Goal: Information Seeking & Learning: Find specific page/section

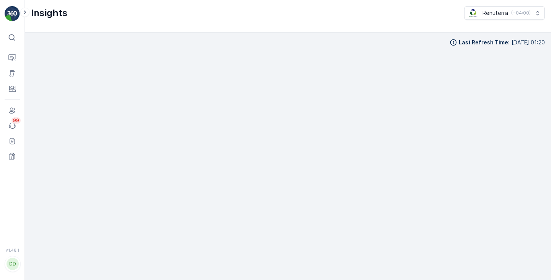
click at [14, 31] on div "⌘B" at bounding box center [12, 38] width 15 height 14
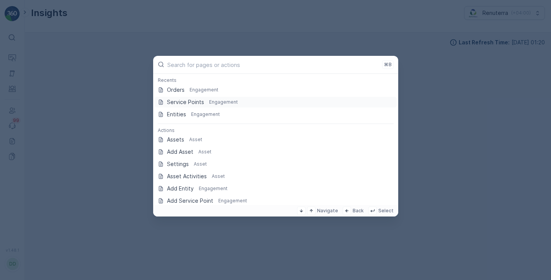
click at [179, 99] on p "Service Points" at bounding box center [185, 102] width 37 height 8
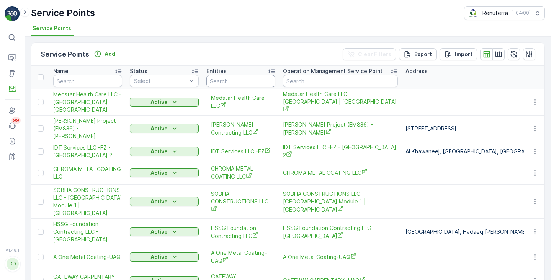
click at [222, 84] on input "text" at bounding box center [240, 81] width 69 height 12
paste input "[PERSON_NAME] Bin AL Jarrah"
type input "[PERSON_NAME] Bin AL Jarrah"
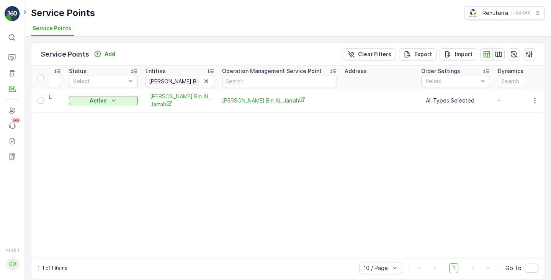
scroll to position [0, 47]
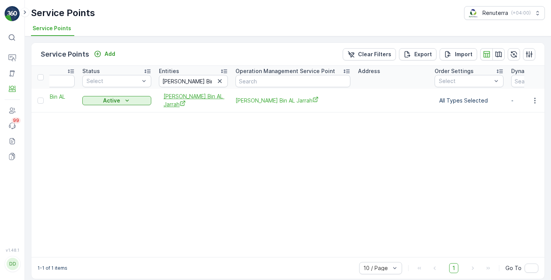
click at [169, 103] on span "[PERSON_NAME] Bin AL Jarrah" at bounding box center [194, 101] width 60 height 16
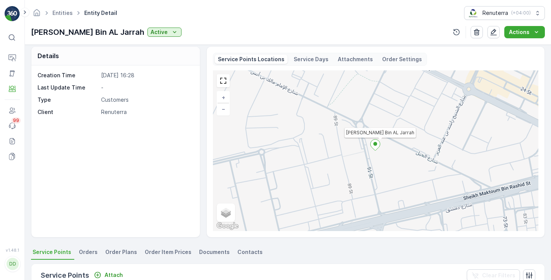
scroll to position [5, 0]
click at [314, 60] on p "Service Days" at bounding box center [311, 59] width 35 height 8
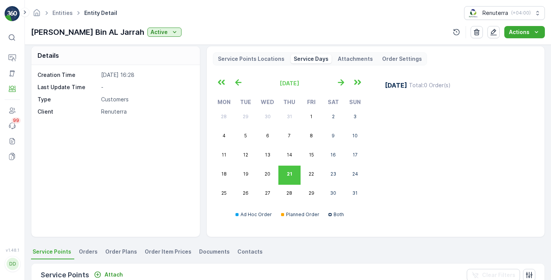
click at [338, 59] on p "Attachments" at bounding box center [355, 59] width 35 height 8
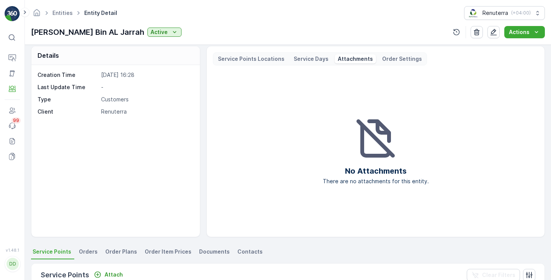
click at [392, 61] on p "Order Settings" at bounding box center [402, 59] width 40 height 8
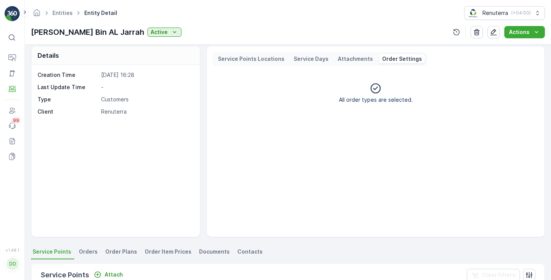
click at [252, 57] on p "Service Points Locations" at bounding box center [251, 59] width 67 height 8
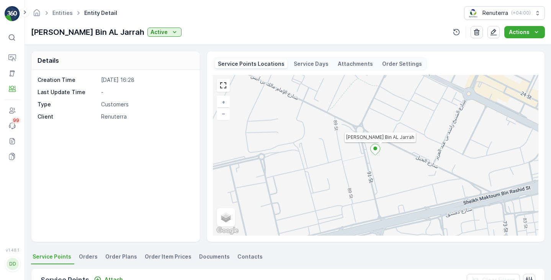
scroll to position [0, 0]
click at [305, 63] on p "Service Days" at bounding box center [311, 64] width 35 height 8
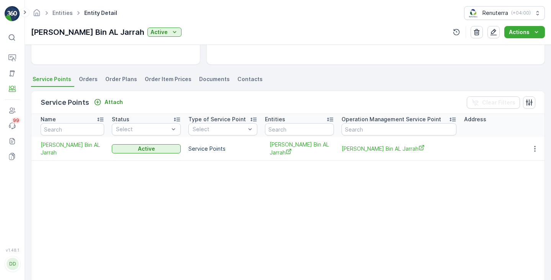
scroll to position [160, 0]
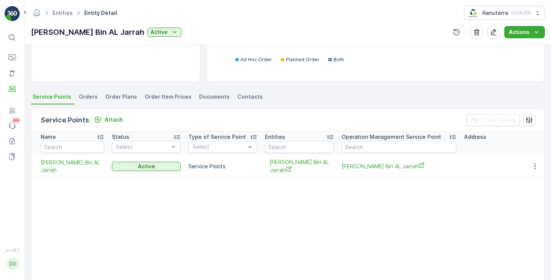
click at [154, 97] on span "Order Item Prices" at bounding box center [168, 97] width 47 height 8
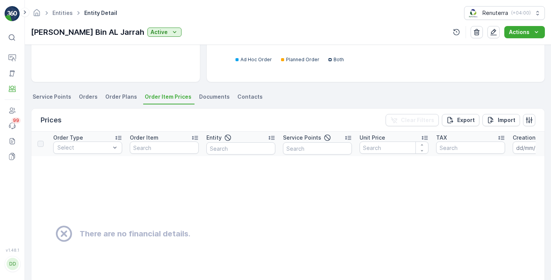
click at [206, 99] on span "Documents" at bounding box center [214, 97] width 31 height 8
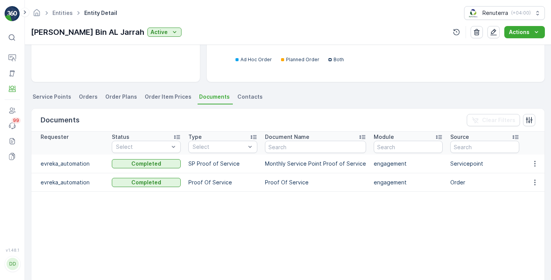
click at [109, 98] on span "Order Plans" at bounding box center [121, 97] width 32 height 8
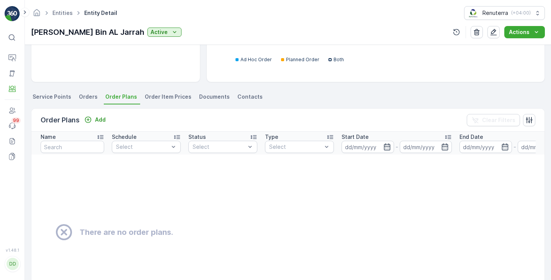
click at [69, 100] on span "Service Points" at bounding box center [52, 97] width 39 height 8
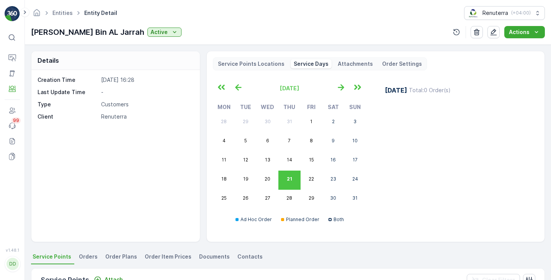
click at [15, 38] on icon at bounding box center [12, 38] width 8 height 8
click at [13, 11] on img at bounding box center [12, 13] width 15 height 15
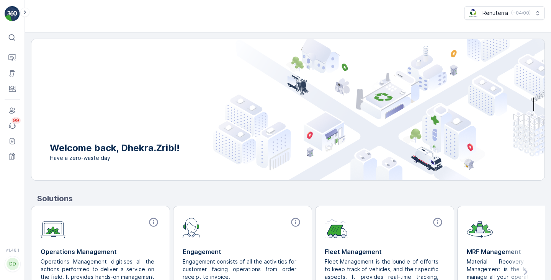
click at [15, 41] on icon at bounding box center [12, 38] width 8 height 8
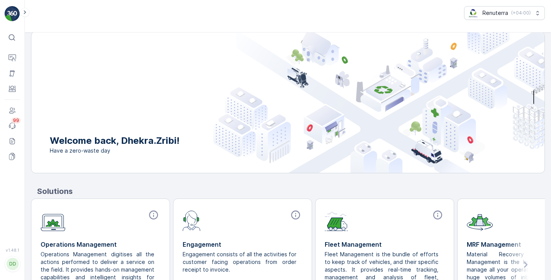
scroll to position [8, 0]
click at [11, 58] on icon at bounding box center [12, 58] width 8 height 8
click at [44, 59] on p "Insights" at bounding box center [40, 58] width 20 height 8
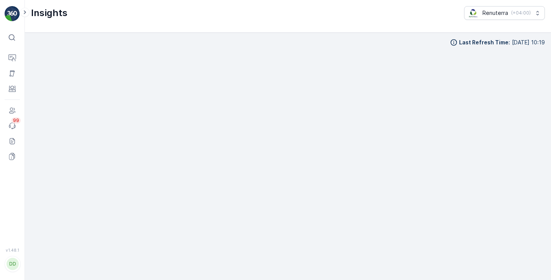
click at [13, 36] on icon at bounding box center [12, 38] width 8 height 8
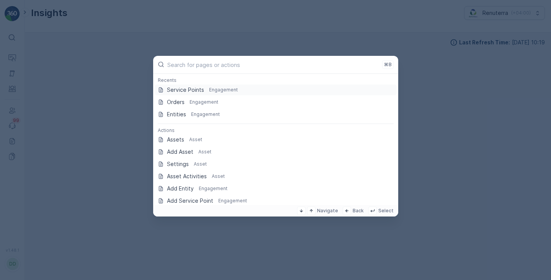
click at [203, 90] on p "Service Points" at bounding box center [185, 90] width 37 height 8
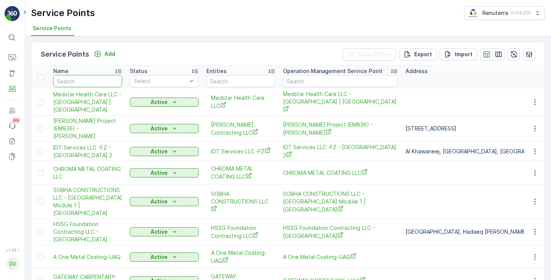
click at [69, 81] on input "text" at bounding box center [87, 81] width 69 height 12
type input "saeed"
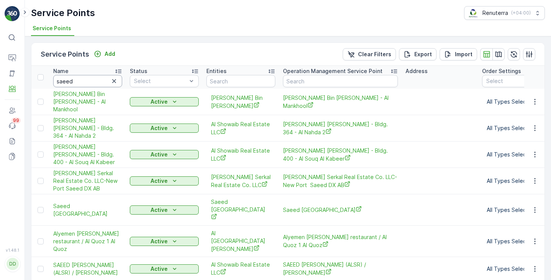
click at [81, 80] on input "saeed" at bounding box center [87, 81] width 69 height 12
type input "saeed al sha"
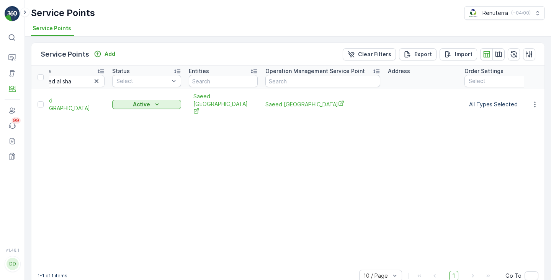
scroll to position [0, 18]
click at [344, 100] on icon "Saeed Al Shaali Medical Center" at bounding box center [341, 103] width 6 height 6
click at [16, 40] on div "⌘B" at bounding box center [21, 37] width 11 height 8
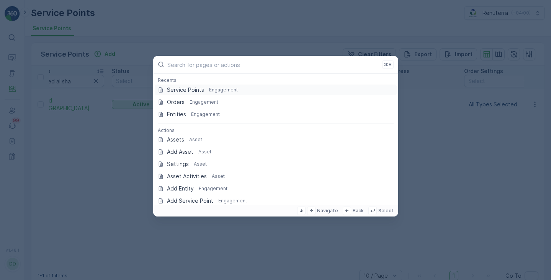
click at [194, 95] on div "Service Points Engagement" at bounding box center [276, 90] width 242 height 11
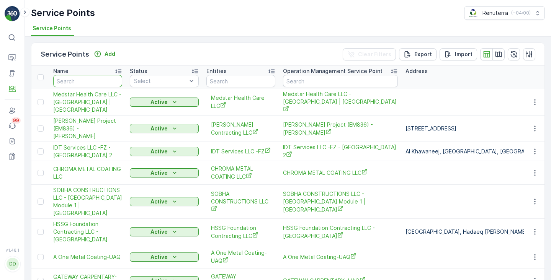
click at [82, 80] on input "text" at bounding box center [87, 81] width 69 height 12
type input "Abo obai"
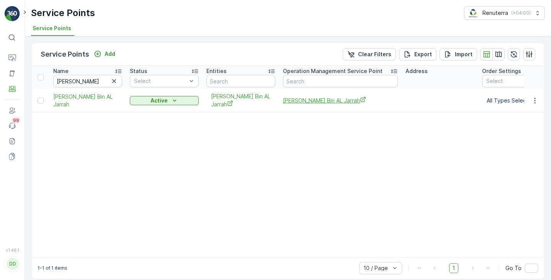
click at [299, 100] on span "Abo Obaidah Bin AL Jarrah" at bounding box center [340, 100] width 115 height 8
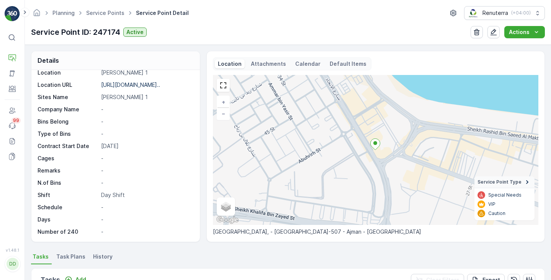
scroll to position [105, 0]
click at [99, 207] on div "Schedule -" at bounding box center [115, 208] width 154 height 8
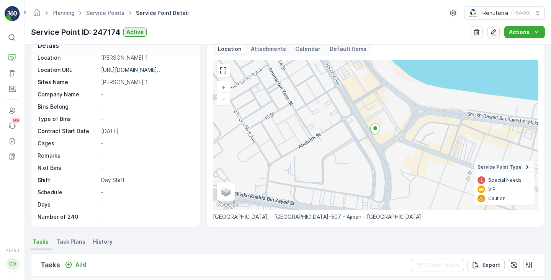
scroll to position [24, 0]
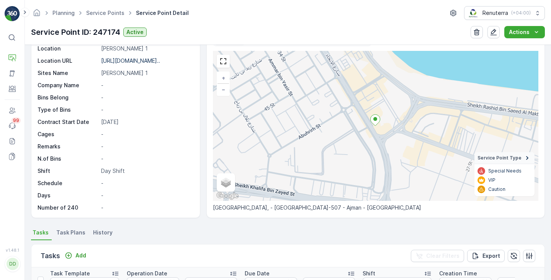
click at [107, 183] on p "-" at bounding box center [146, 184] width 91 height 8
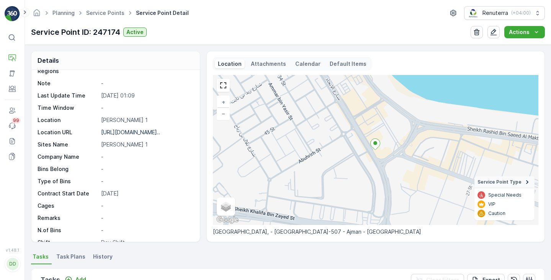
scroll to position [57, 0]
click at [302, 67] on p "Calendar" at bounding box center [307, 64] width 25 height 8
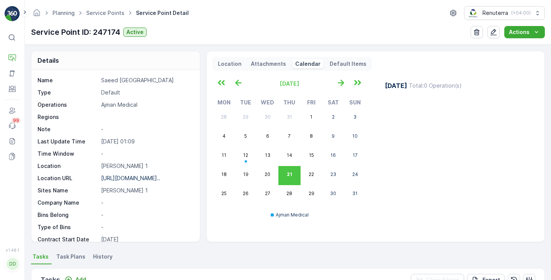
scroll to position [12, 0]
click at [330, 64] on p "Default Items" at bounding box center [348, 64] width 37 height 8
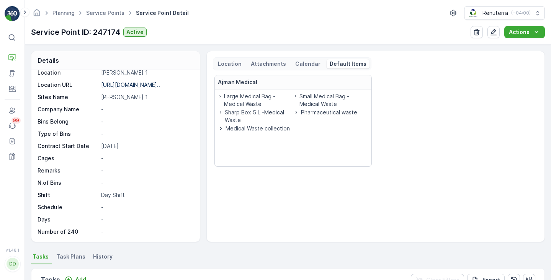
scroll to position [105, 0]
click at [257, 64] on p "Attachments" at bounding box center [268, 64] width 35 height 8
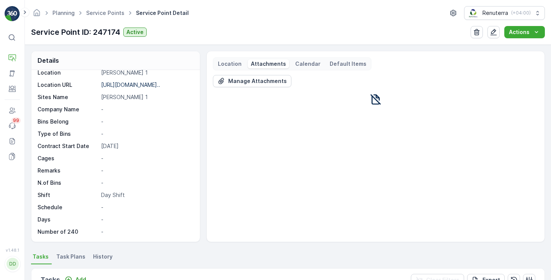
click at [236, 65] on p "Location" at bounding box center [230, 64] width 24 height 8
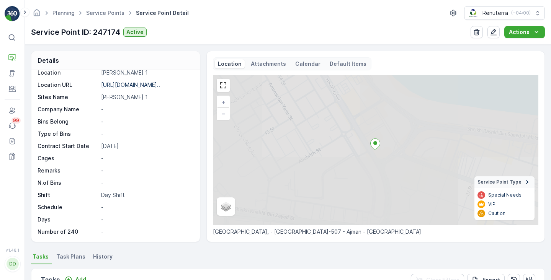
click at [298, 62] on p "Calendar" at bounding box center [307, 64] width 25 height 8
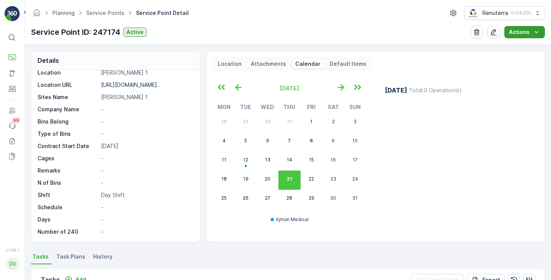
click at [526, 36] on button "Actions" at bounding box center [524, 32] width 41 height 12
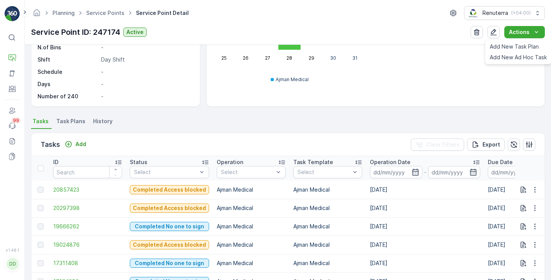
scroll to position [159, 0]
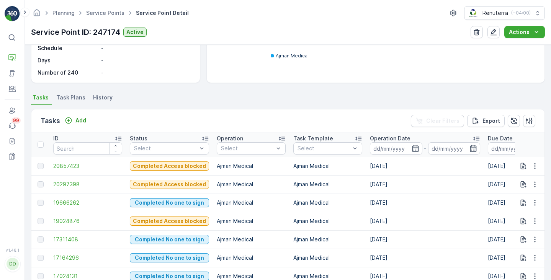
click at [63, 96] on span "Task Plans" at bounding box center [70, 98] width 29 height 8
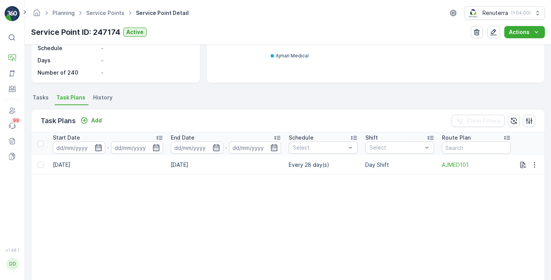
scroll to position [0, 462]
click at [391, 153] on div "Select" at bounding box center [399, 148] width 69 height 12
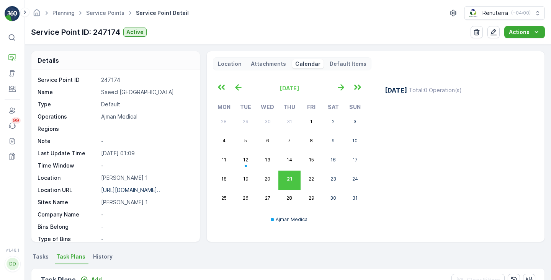
scroll to position [0, 0]
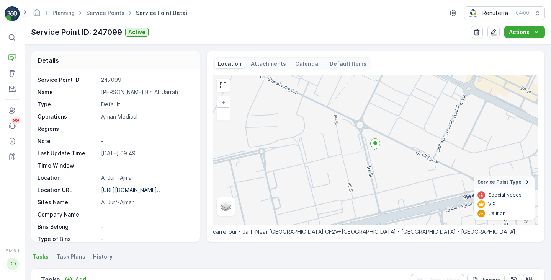
click at [306, 64] on p "Calendar" at bounding box center [307, 64] width 25 height 8
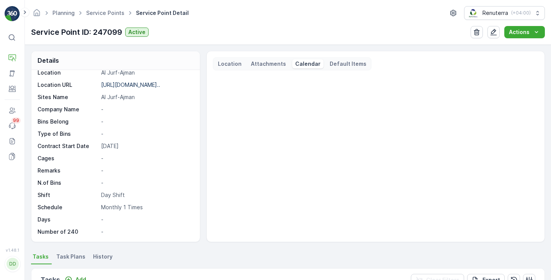
scroll to position [101, 0]
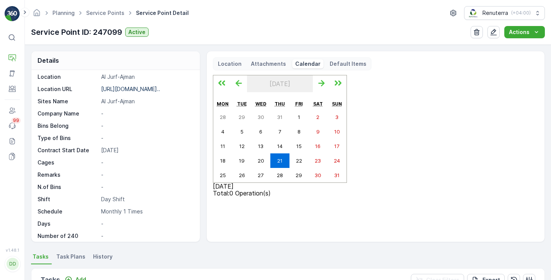
click at [69, 257] on span "Task Plans" at bounding box center [70, 257] width 29 height 8
click at [335, 66] on p "Default Items" at bounding box center [348, 64] width 37 height 8
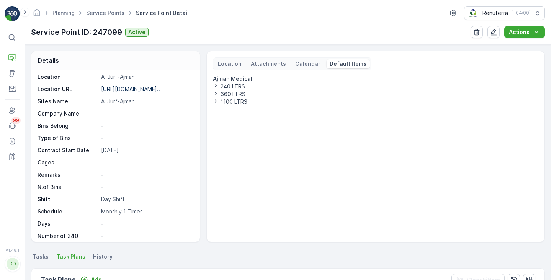
click at [298, 61] on p "Calendar" at bounding box center [307, 64] width 25 height 8
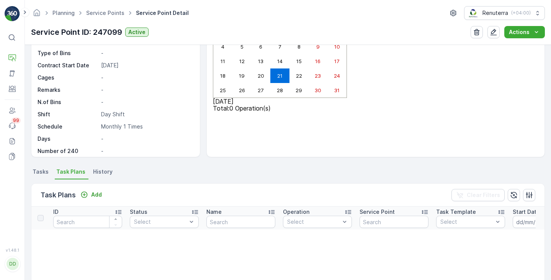
scroll to position [86, 0]
click at [39, 174] on span "Tasks" at bounding box center [41, 171] width 16 height 8
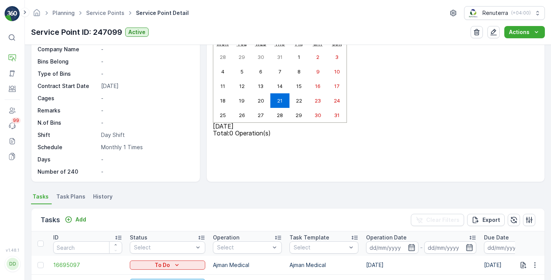
scroll to position [105, 0]
click at [16, 11] on img at bounding box center [12, 13] width 15 height 15
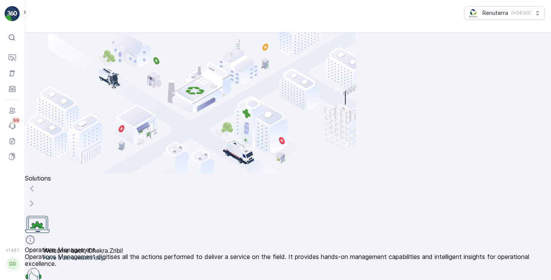
click at [9, 34] on icon at bounding box center [12, 38] width 8 height 8
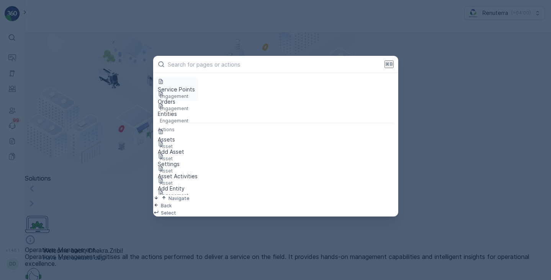
click at [188, 87] on p "Service Points" at bounding box center [176, 90] width 37 height 8
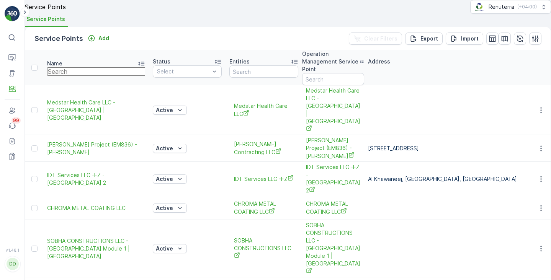
click at [99, 76] on input "text" at bounding box center [96, 71] width 98 height 8
paste input "ADVANCED MEDICAL CENTRE"
type input "ADVANCED MEDICAL CENTRE"
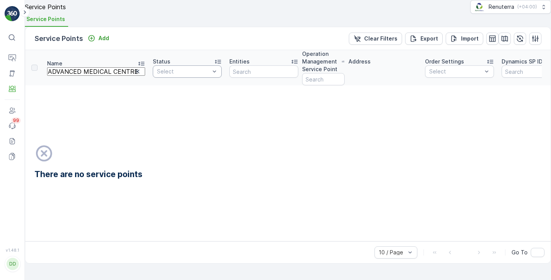
drag, startPoint x: 88, startPoint y: 82, endPoint x: 146, endPoint y: 87, distance: 58.8
click at [146, 85] on tr "Name ADVANCED MEDICAL CENTRE Status Select Entities Operation Management Servic…" at bounding box center [498, 67] width 947 height 35
type input "ADVANCED"
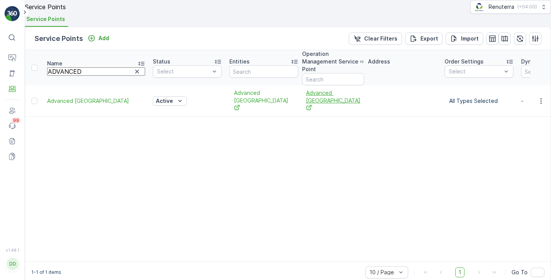
click at [306, 98] on span "Advanced [GEOGRAPHIC_DATA]" at bounding box center [333, 100] width 54 height 23
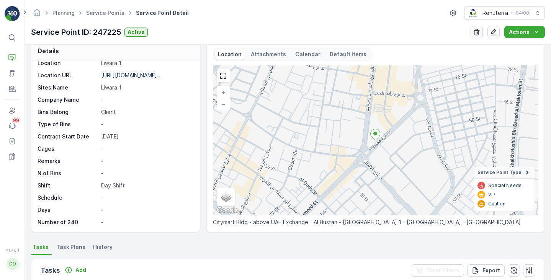
scroll to position [104, 0]
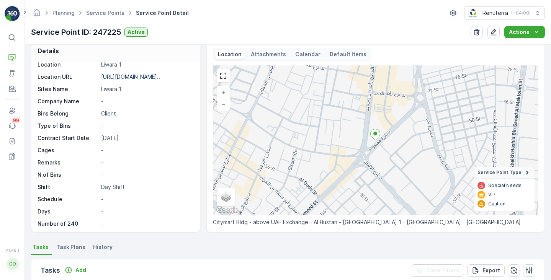
click at [303, 54] on p "Calendar" at bounding box center [307, 55] width 25 height 8
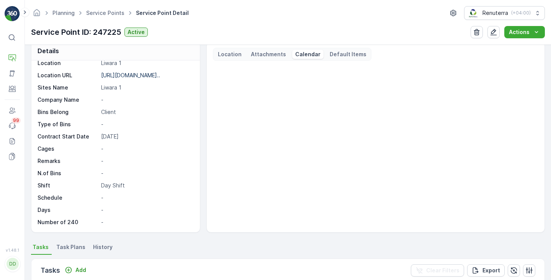
scroll to position [105, 0]
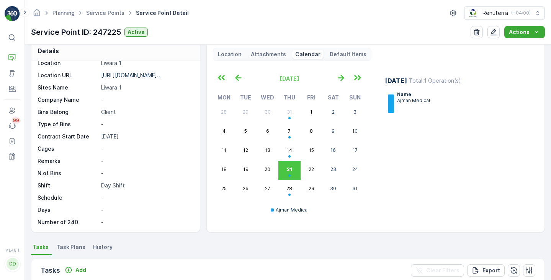
click at [65, 249] on span "Task Plans" at bounding box center [70, 248] width 29 height 8
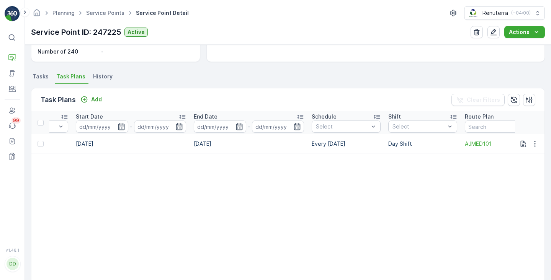
scroll to position [0, 438]
click at [322, 143] on td "Every [DATE]" at bounding box center [344, 143] width 77 height 19
click at [322, 143] on td "Every Thursday" at bounding box center [344, 143] width 77 height 19
copy td "Every Thursday"
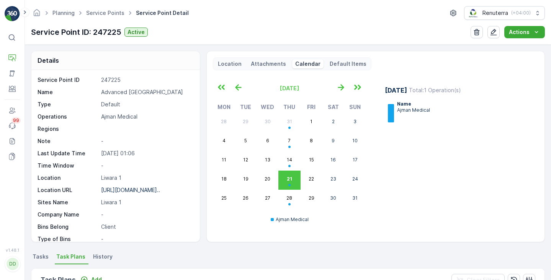
scroll to position [0, 0]
click at [109, 12] on link "Service Points" at bounding box center [105, 13] width 38 height 7
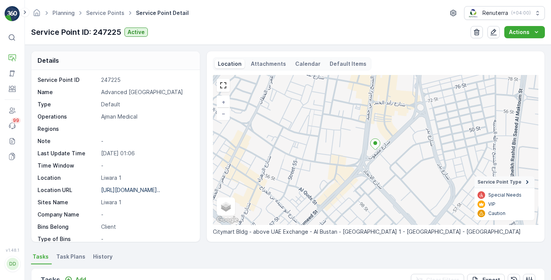
click at [11, 34] on icon at bounding box center [12, 37] width 7 height 7
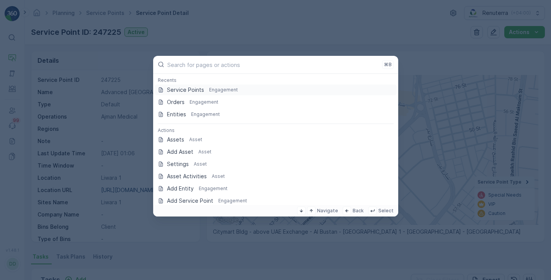
click at [184, 88] on p "Service Points" at bounding box center [185, 90] width 37 height 8
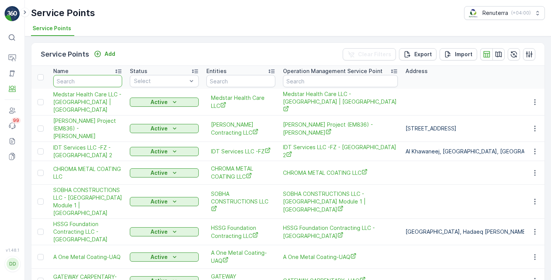
click at [80, 79] on input "text" at bounding box center [87, 81] width 69 height 12
paste input "[PERSON_NAME]"
type input "Ahmed Emara Vet"
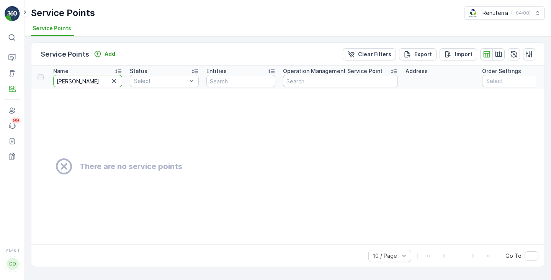
click at [105, 82] on input "Ahmed Emara Vet" at bounding box center [87, 81] width 69 height 12
type input "Ahmed Emara"
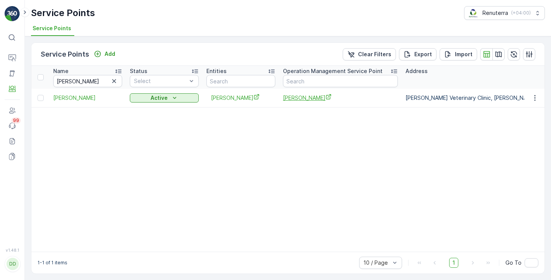
click at [314, 96] on span "Ahmed Emara Vet" at bounding box center [340, 98] width 115 height 8
click at [116, 80] on icon "button" at bounding box center [114, 81] width 8 height 8
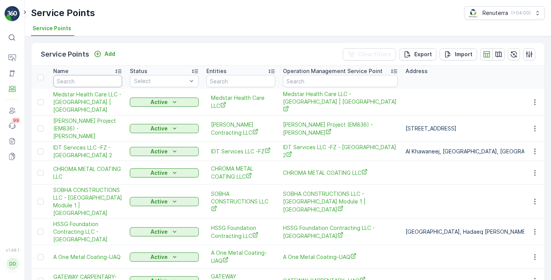
click at [97, 85] on input "text" at bounding box center [87, 81] width 69 height 12
paste input "Ajwa"
type input "Ajwa"
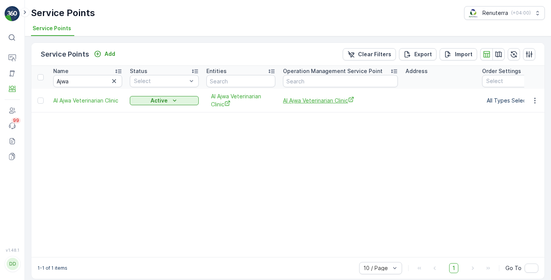
click at [295, 103] on span "Al Ajwa Veterinarian Clinic" at bounding box center [340, 100] width 115 height 8
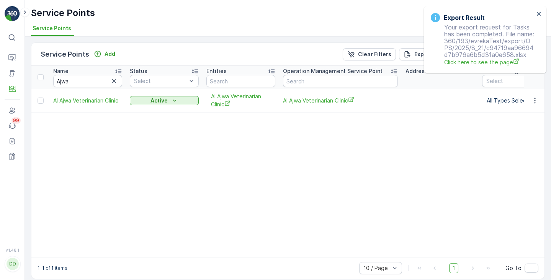
click at [14, 40] on icon at bounding box center [12, 37] width 7 height 7
click at [62, 83] on input "Ajwa" at bounding box center [87, 81] width 69 height 12
paste input "mal"
type input "Amal"
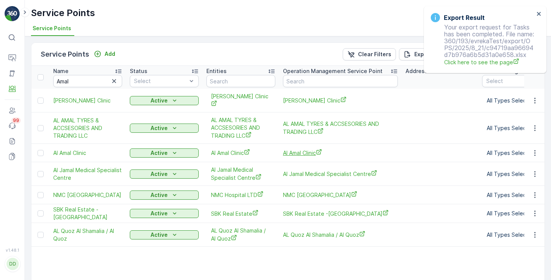
click at [318, 149] on icon "Al Amal Clinic" at bounding box center [319, 152] width 6 height 6
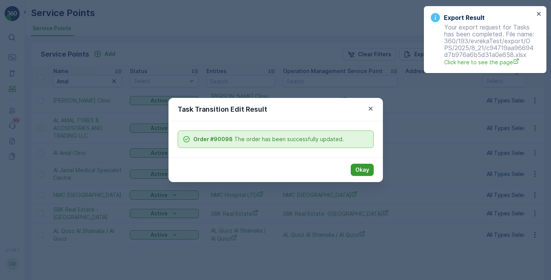
click at [361, 174] on button "Okay" at bounding box center [362, 170] width 23 height 12
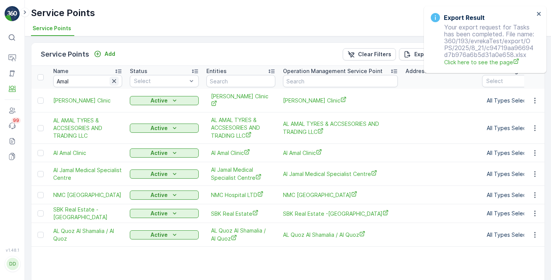
click at [116, 83] on icon "button" at bounding box center [114, 81] width 8 height 8
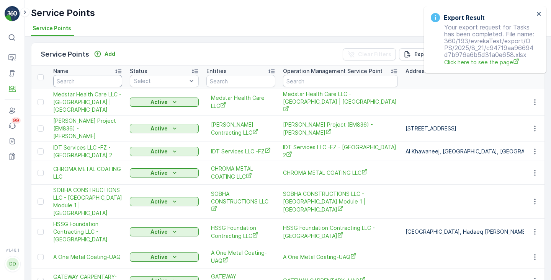
click at [102, 84] on input "text" at bounding box center [87, 81] width 69 height 12
paste input "BashAer"
type input "BashAer"
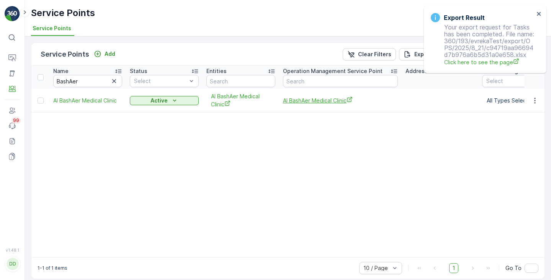
click at [291, 99] on span "Al BashAer Medical Clinic" at bounding box center [340, 100] width 115 height 8
click at [77, 83] on input "BashAer" at bounding box center [87, 81] width 69 height 12
paste input "basma"
type input "basma"
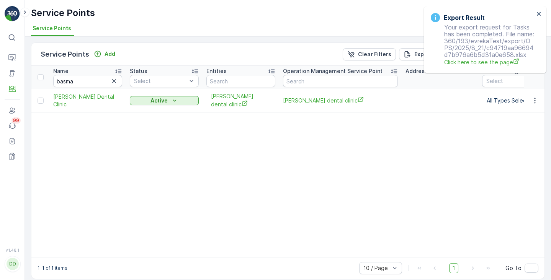
click at [328, 102] on span "[PERSON_NAME] dental clinic" at bounding box center [340, 100] width 115 height 8
click at [77, 84] on input "basma" at bounding box center [87, 81] width 69 height 12
paste input "Duh"
type input "Duha"
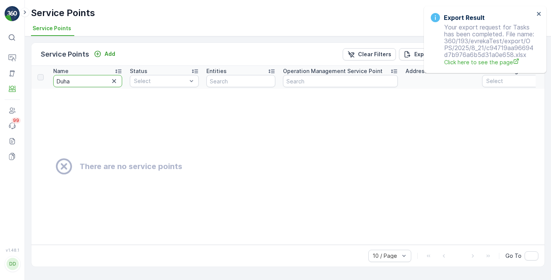
click at [76, 84] on input "Duha" at bounding box center [87, 81] width 69 height 12
type input "D"
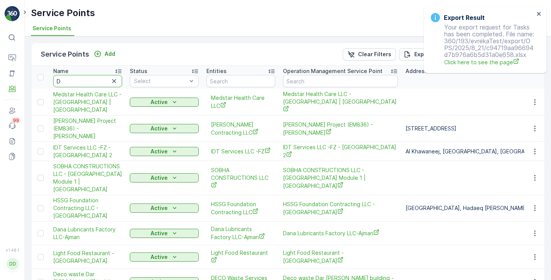
click at [81, 84] on input "D" at bounding box center [87, 81] width 69 height 12
type input "Dhuh"
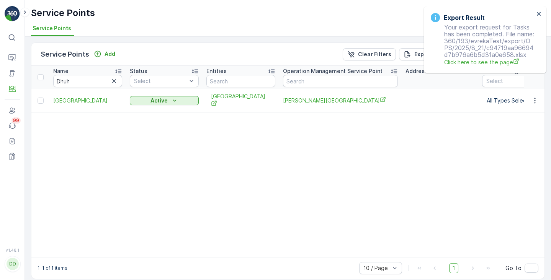
click at [296, 100] on span "Al Duha medical Centre" at bounding box center [340, 100] width 115 height 8
click at [61, 82] on input "Dhuh" at bounding box center [87, 81] width 69 height 12
paste input "urra"
type input "Durra"
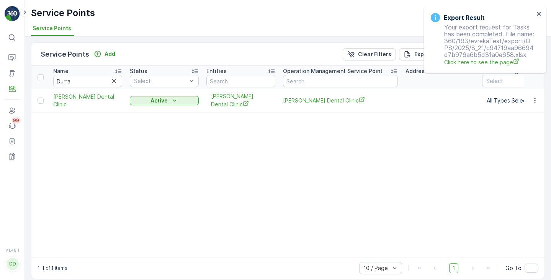
click at [299, 97] on span "Al Durra Dental Clinic" at bounding box center [340, 100] width 115 height 8
click at [71, 84] on input "Durra" at bounding box center [87, 81] width 69 height 12
paste input "Enay"
type input "Enaya"
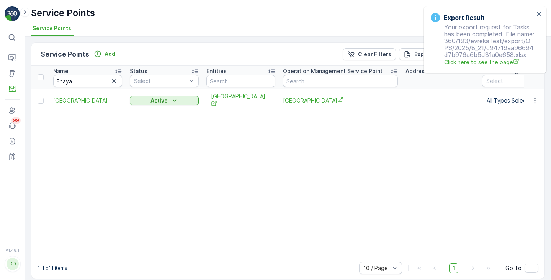
click at [297, 96] on span "Al Enaya Medical Center" at bounding box center [340, 100] width 115 height 8
click at [63, 79] on input "Enaya" at bounding box center [87, 81] width 69 height 12
paste input "Farabi"
type input "Farabi"
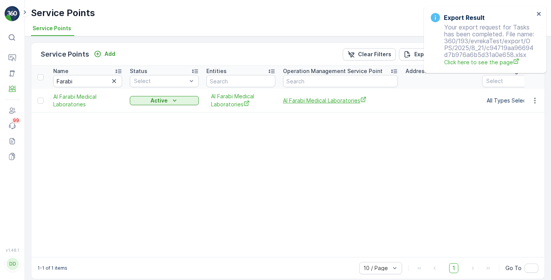
click at [311, 100] on span "Al Farabi Medical Laboratories" at bounding box center [340, 100] width 115 height 8
click at [70, 79] on input "Farabi" at bounding box center [87, 81] width 69 height 12
paste input "Hayat"
type input "Hayat"
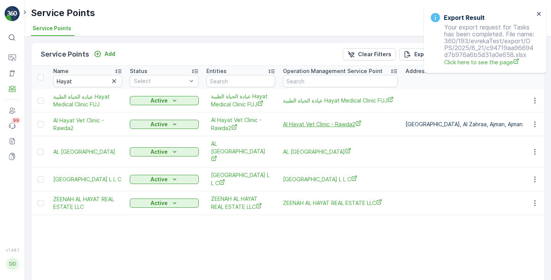
click at [302, 127] on span "Al Hayat Vet Clinic - Rawda2" at bounding box center [340, 124] width 115 height 8
click at [67, 83] on input "Hayat" at bounding box center [87, 81] width 69 height 12
paste input "Ihsan"
type input "Ihsan"
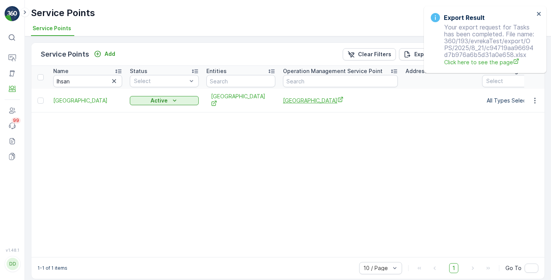
click at [307, 101] on span "Al Ihsan Medical Complex" at bounding box center [340, 100] width 115 height 8
click at [67, 82] on input "Ihsan" at bounding box center [87, 81] width 69 height 12
paste input "Jamal"
type input "Jamal"
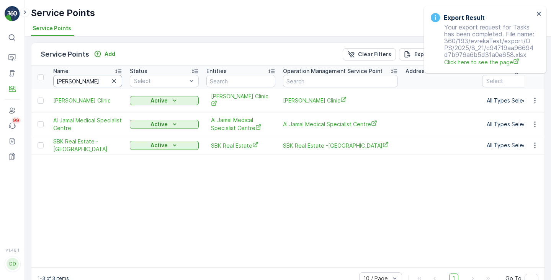
click at [72, 77] on input "Jamal" at bounding box center [87, 81] width 69 height 12
type input "Ihsan"
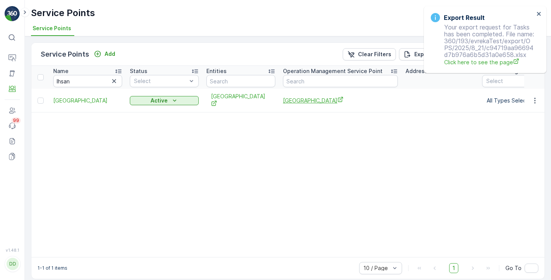
click at [303, 100] on span "Al Ihsan Medical Complex" at bounding box center [340, 100] width 115 height 8
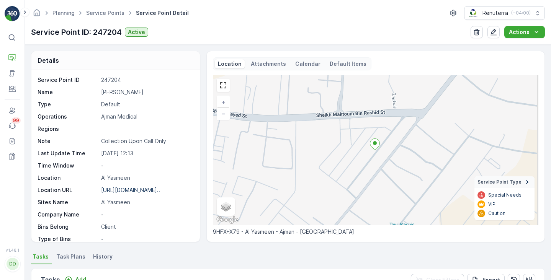
click at [304, 65] on p "Calendar" at bounding box center [307, 64] width 25 height 8
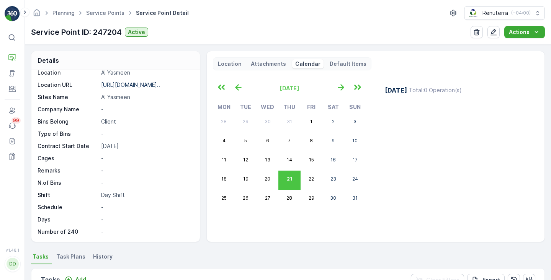
scroll to position [105, 0]
click at [66, 254] on span "Task Plans" at bounding box center [70, 257] width 29 height 8
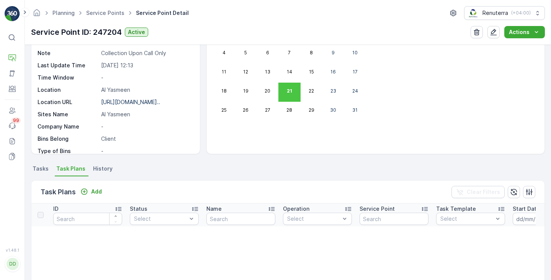
scroll to position [100, 0]
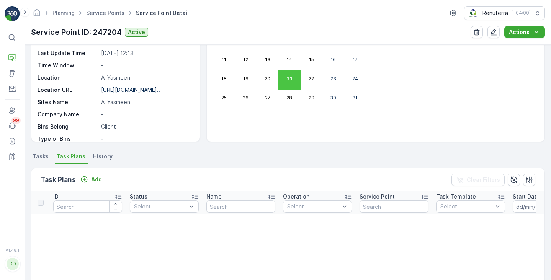
click at [42, 154] on span "Tasks" at bounding box center [41, 157] width 16 height 8
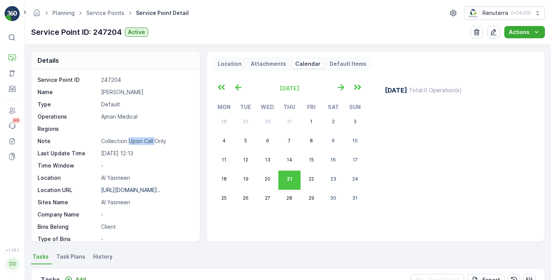
drag, startPoint x: 128, startPoint y: 141, endPoint x: 154, endPoint y: 143, distance: 26.1
click at [154, 143] on p "Collection Upon Call Only" at bounding box center [146, 141] width 91 height 8
copy p "Upon Call"
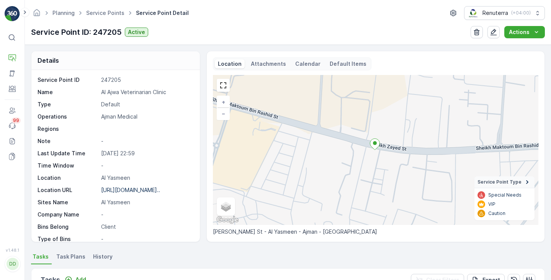
click at [299, 64] on p "Calendar" at bounding box center [307, 64] width 25 height 8
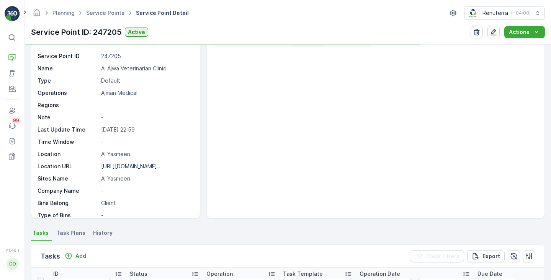
scroll to position [42, 0]
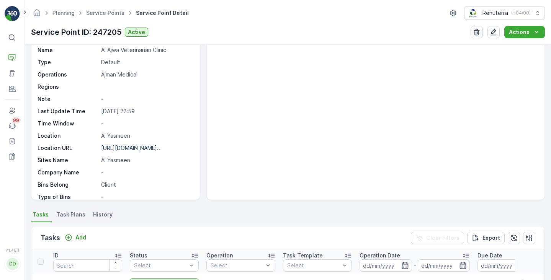
click at [72, 218] on span "Task Plans" at bounding box center [70, 215] width 29 height 8
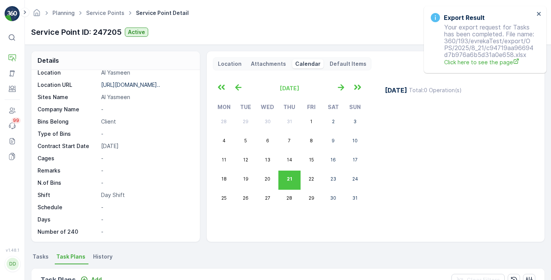
scroll to position [105, 0]
click at [38, 256] on span "Tasks" at bounding box center [41, 257] width 16 height 8
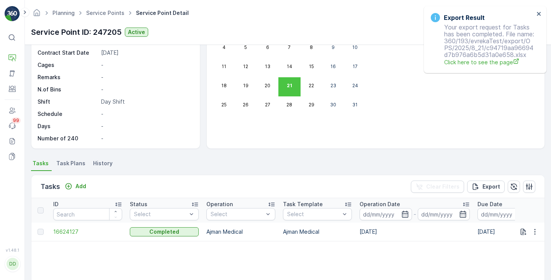
click at [75, 168] on li "Task Plans" at bounding box center [72, 164] width 34 height 13
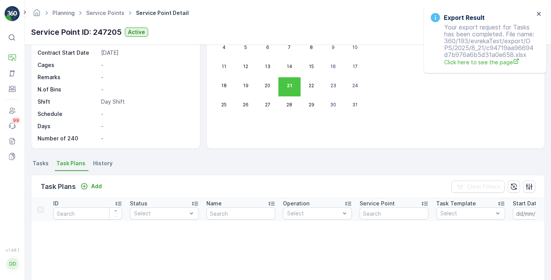
click at [97, 167] on span "History" at bounding box center [103, 164] width 20 height 8
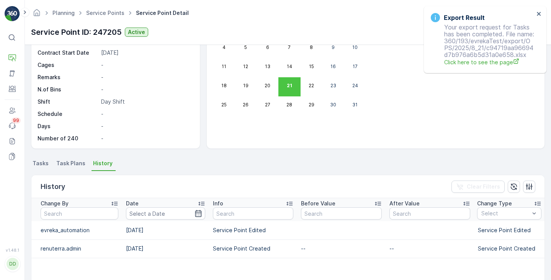
click at [72, 164] on span "Task Plans" at bounding box center [70, 164] width 29 height 8
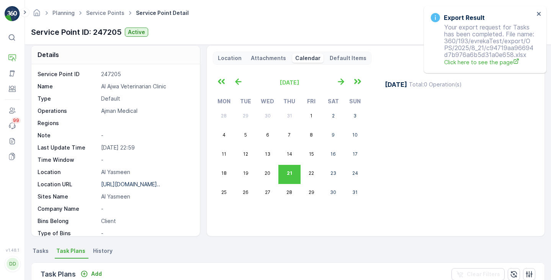
scroll to position [5, 0]
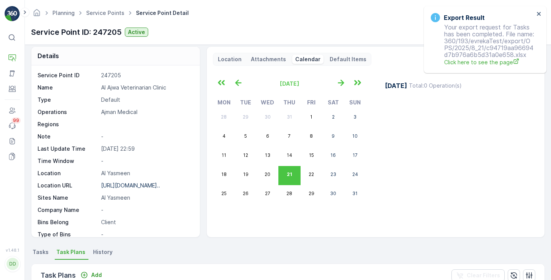
click at [268, 61] on p "Attachments" at bounding box center [268, 60] width 35 height 8
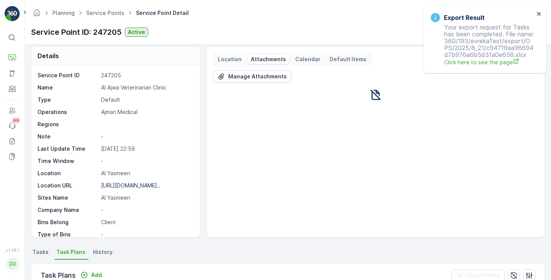
click at [300, 57] on p "Calendar" at bounding box center [307, 60] width 25 height 8
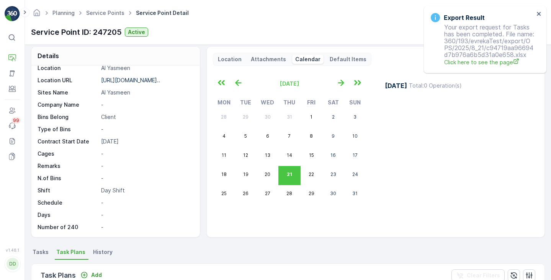
scroll to position [105, 0]
click at [343, 58] on p "Default Items" at bounding box center [348, 60] width 37 height 8
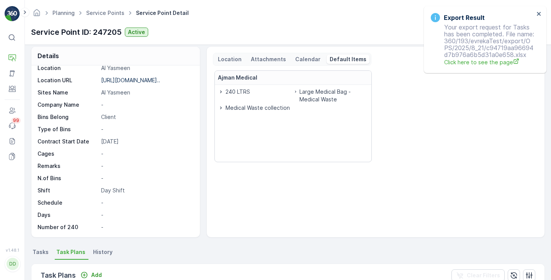
click at [233, 56] on p "Location" at bounding box center [230, 60] width 24 height 8
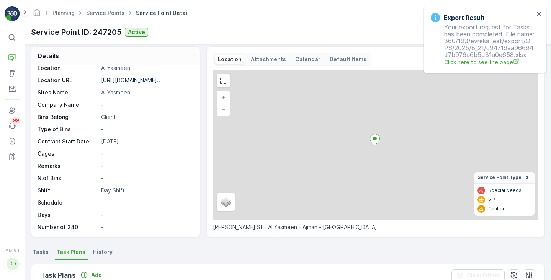
click at [313, 59] on p "Calendar" at bounding box center [307, 60] width 25 height 8
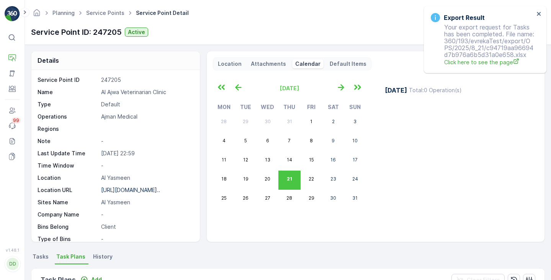
scroll to position [0, 0]
click at [42, 253] on span "Tasks" at bounding box center [41, 257] width 16 height 8
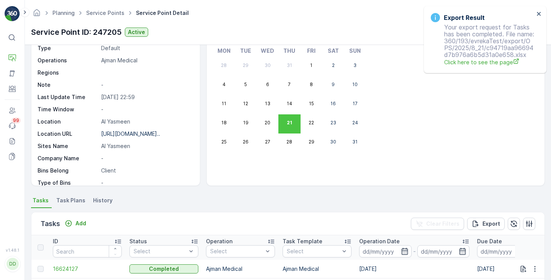
click at [61, 200] on span "Task Plans" at bounding box center [70, 201] width 29 height 8
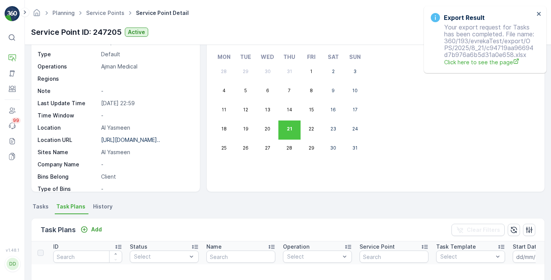
scroll to position [41, 0]
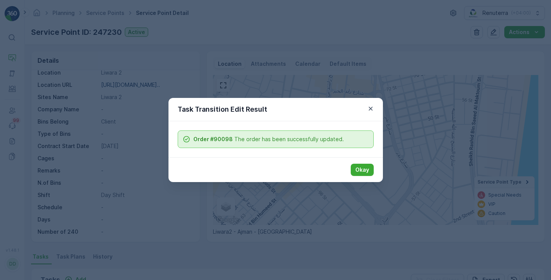
scroll to position [105, 0]
click at [356, 168] on p "Okay" at bounding box center [362, 170] width 14 height 8
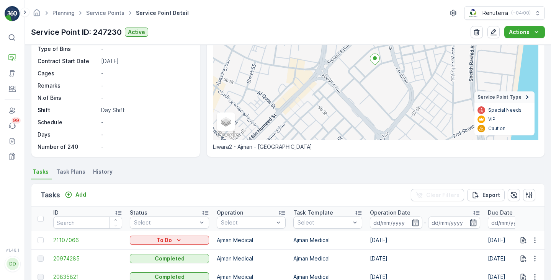
scroll to position [89, 0]
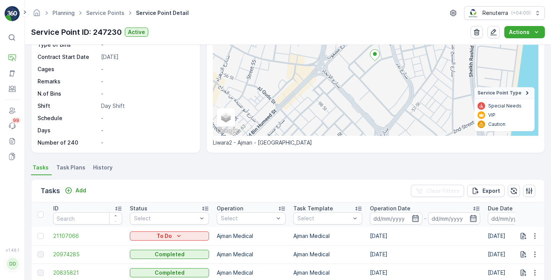
click at [67, 167] on span "Task Plans" at bounding box center [70, 168] width 29 height 8
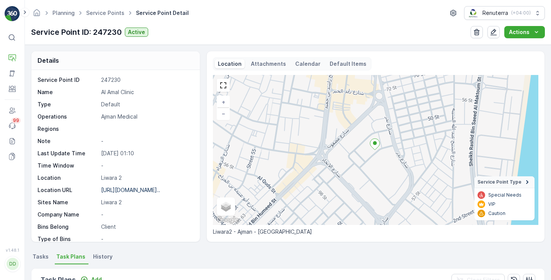
click at [305, 66] on p "Calendar" at bounding box center [307, 64] width 25 height 8
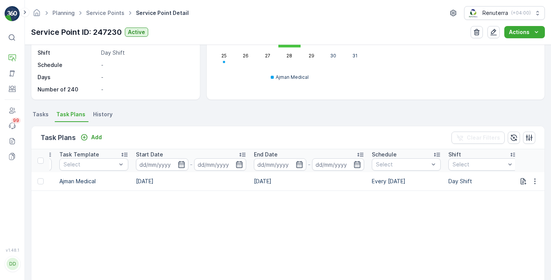
scroll to position [0, 378]
click at [376, 181] on td "Every [DATE]" at bounding box center [405, 181] width 77 height 18
copy td "Every [DATE]"
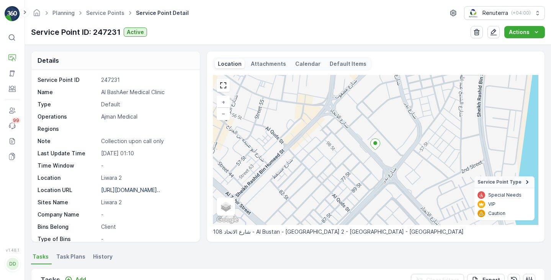
click at [295, 62] on p "Calendar" at bounding box center [307, 64] width 25 height 8
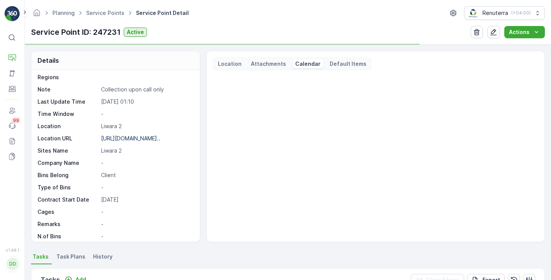
scroll to position [84, 0]
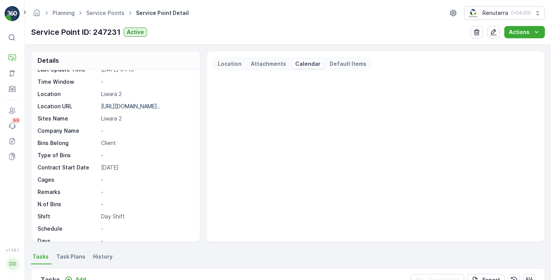
click at [71, 258] on span "Task Plans" at bounding box center [70, 257] width 29 height 8
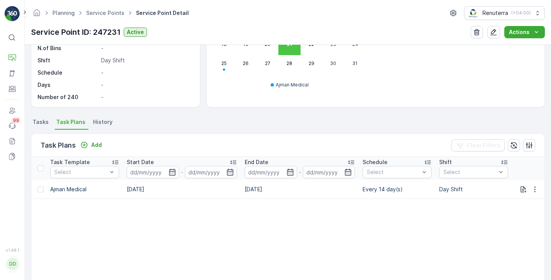
scroll to position [0, 392]
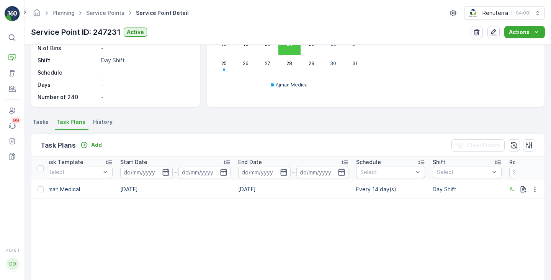
click at [371, 190] on td "Every 14 day(s)" at bounding box center [390, 189] width 77 height 19
copy td "Every 14 day(s)"
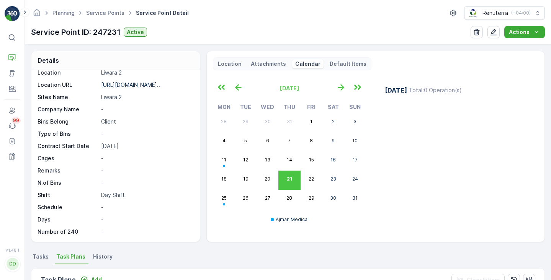
scroll to position [0, 0]
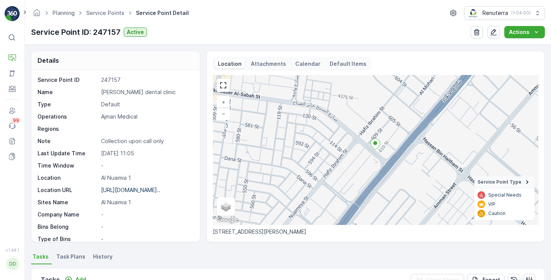
click at [65, 254] on span "Task Plans" at bounding box center [70, 257] width 29 height 8
click at [296, 63] on p "Calendar" at bounding box center [307, 64] width 25 height 8
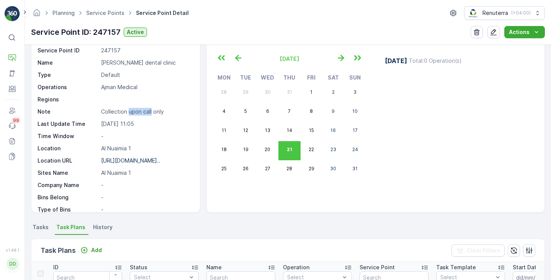
drag, startPoint x: 128, startPoint y: 113, endPoint x: 150, endPoint y: 113, distance: 22.6
click at [150, 113] on p "Collection upon call only" at bounding box center [146, 112] width 91 height 8
copy p "upon call"
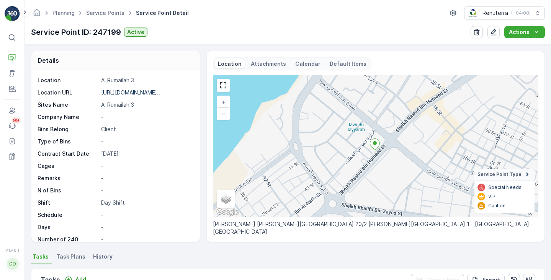
scroll to position [12, 0]
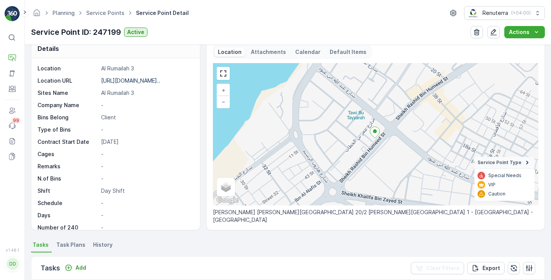
click at [305, 52] on p "Calendar" at bounding box center [307, 52] width 25 height 8
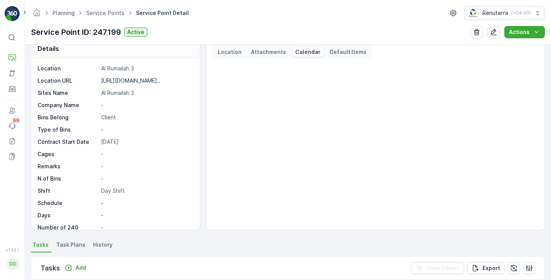
click at [74, 246] on span "Task Plans" at bounding box center [70, 245] width 29 height 8
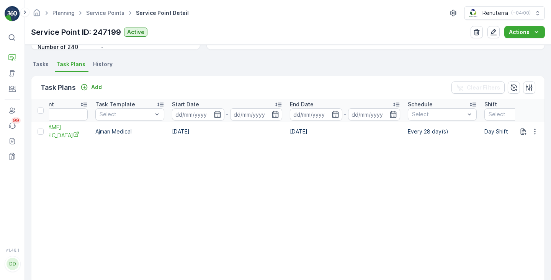
scroll to position [0, 342]
drag, startPoint x: 440, startPoint y: 132, endPoint x: 406, endPoint y: 133, distance: 34.1
click at [406, 133] on td "Every 28 day(s)" at bounding box center [441, 131] width 77 height 19
copy td "Every 28 day"
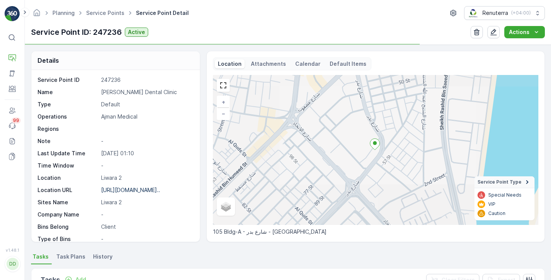
click at [299, 64] on p "Calendar" at bounding box center [307, 64] width 25 height 8
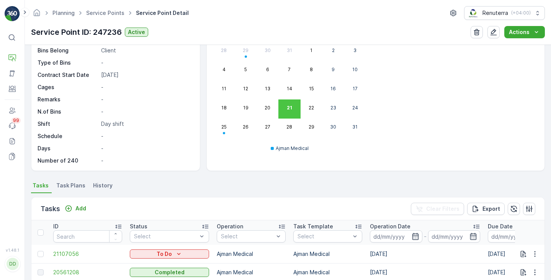
scroll to position [106, 0]
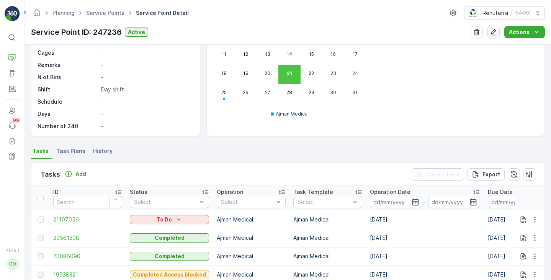
click li "Task Plans"
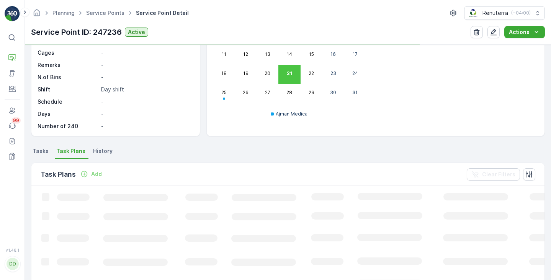
click span "Task Plans"
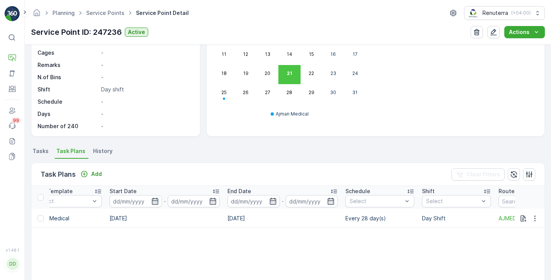
scroll to position [0, 404]
drag, startPoint x: 377, startPoint y: 220, endPoint x: 342, endPoint y: 220, distance: 34.8
click td "Every 28 day(s)"
copy td "Every 28 day"
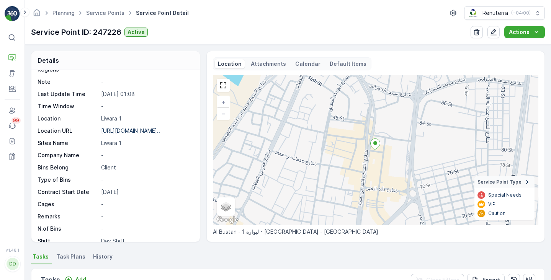
scroll to position [92, 0]
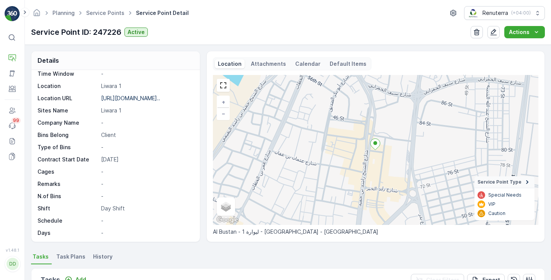
click at [299, 63] on p "Calendar" at bounding box center [307, 64] width 25 height 8
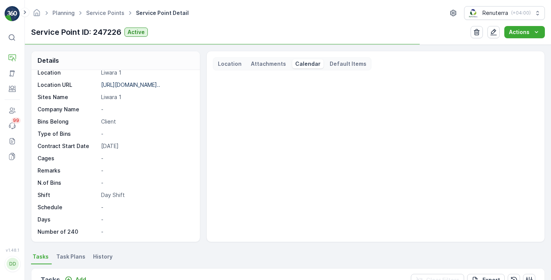
scroll to position [105, 0]
click at [63, 260] on span "Task Plans" at bounding box center [70, 257] width 29 height 8
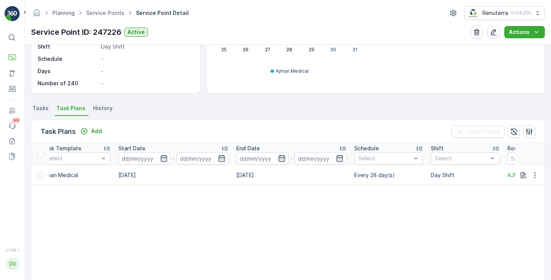
scroll to position [0, 421]
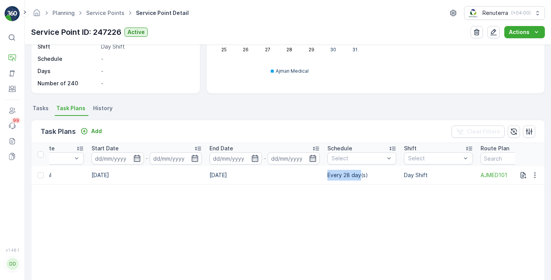
drag, startPoint x: 361, startPoint y: 174, endPoint x: 325, endPoint y: 175, distance: 35.6
click at [325, 175] on td "Every 28 day(s)" at bounding box center [362, 175] width 77 height 18
copy td "Every 28 day"
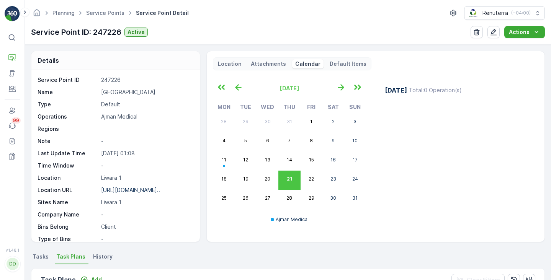
scroll to position [0, 0]
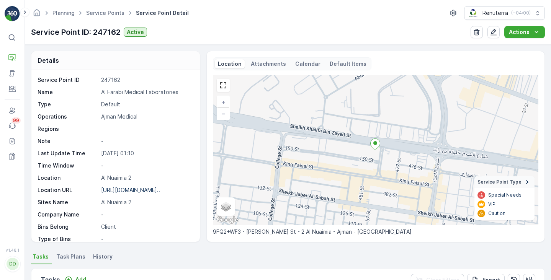
click at [302, 67] on p "Calendar" at bounding box center [307, 64] width 25 height 8
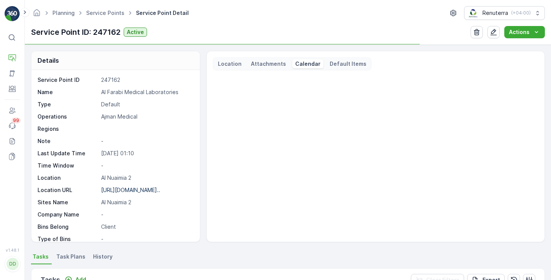
click at [63, 261] on li "Task Plans" at bounding box center [72, 258] width 34 height 13
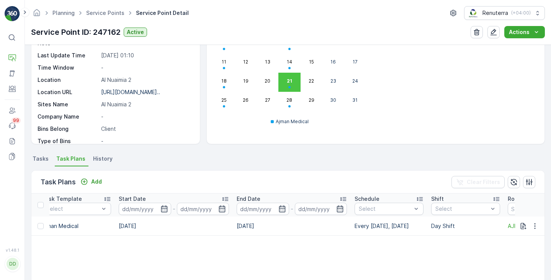
scroll to position [0, 399]
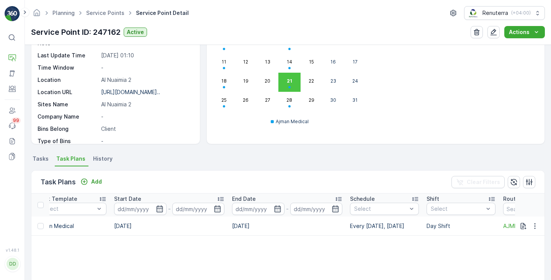
drag, startPoint x: 413, startPoint y: 226, endPoint x: 350, endPoint y: 226, distance: 62.8
click at [350, 226] on td "Every Monday, Thursday" at bounding box center [384, 226] width 77 height 19
copy td "Every Monday, Thursday"
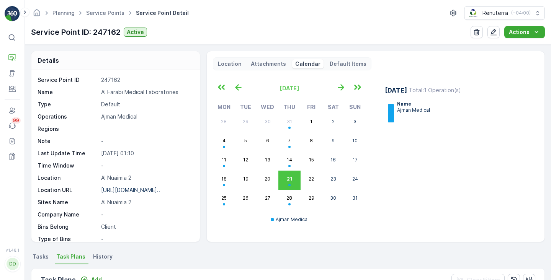
scroll to position [0, 0]
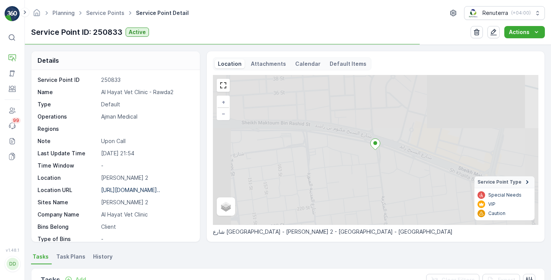
click at [298, 66] on p "Calendar" at bounding box center [307, 64] width 25 height 8
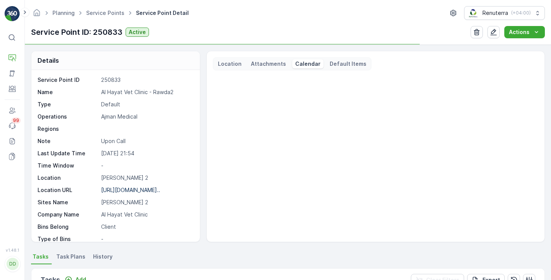
scroll to position [34, 0]
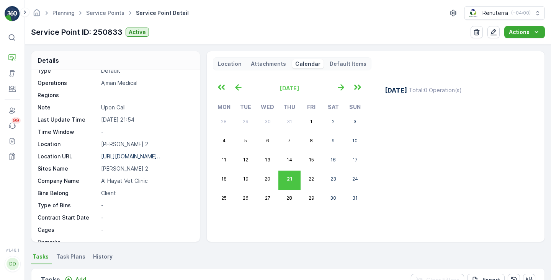
click at [66, 258] on span "Task Plans" at bounding box center [70, 257] width 29 height 8
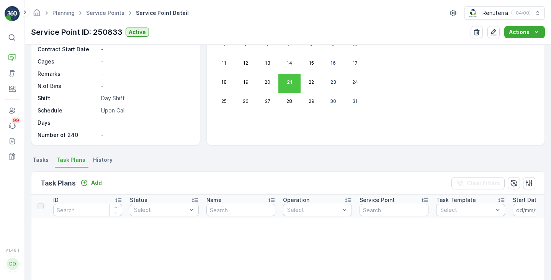
scroll to position [100, 0]
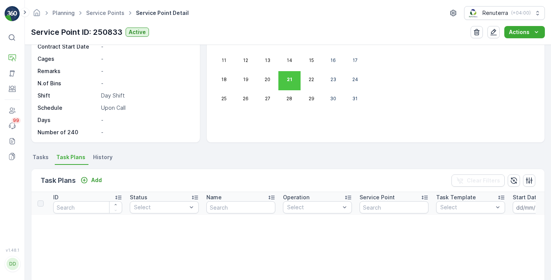
click at [112, 110] on p "Upon Call" at bounding box center [146, 108] width 91 height 8
drag, startPoint x: 125, startPoint y: 109, endPoint x: 101, endPoint y: 110, distance: 23.8
click at [101, 110] on p "Upon Call" at bounding box center [146, 108] width 91 height 8
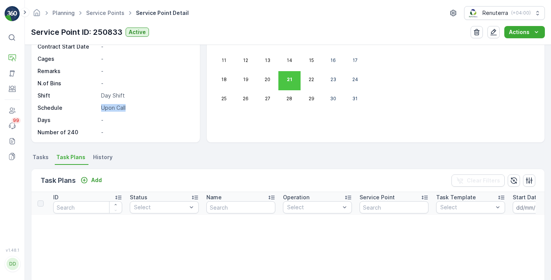
copy p "Upon Call"
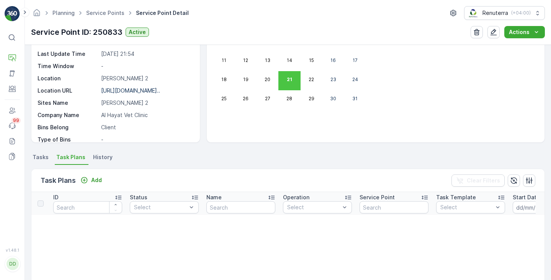
scroll to position [0, 0]
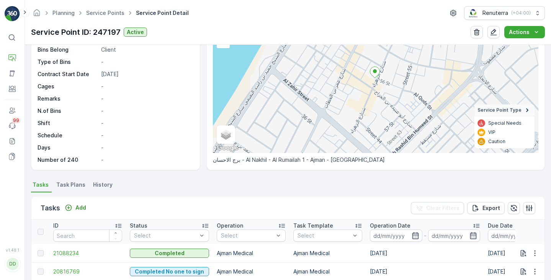
scroll to position [78, 0]
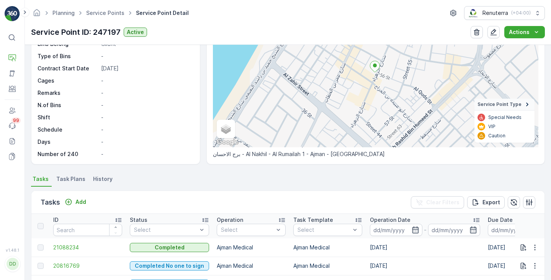
click at [76, 180] on span "Task Plans" at bounding box center [70, 179] width 29 height 8
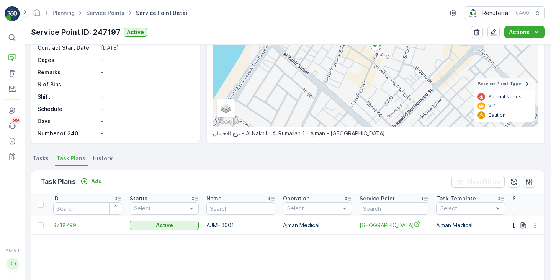
scroll to position [101, 0]
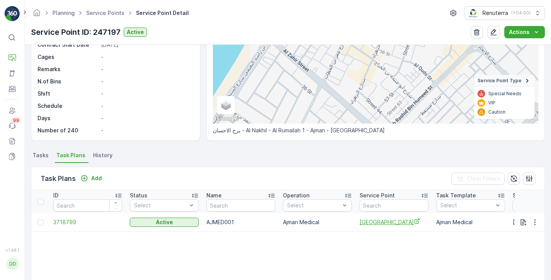
click at [368, 218] on span "[GEOGRAPHIC_DATA]" at bounding box center [394, 222] width 69 height 8
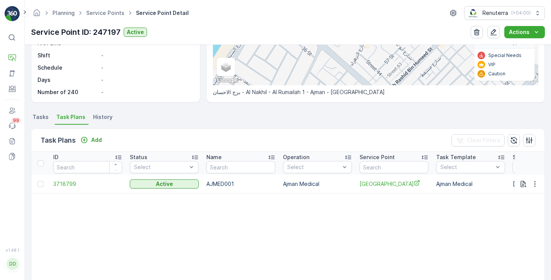
scroll to position [160, 0]
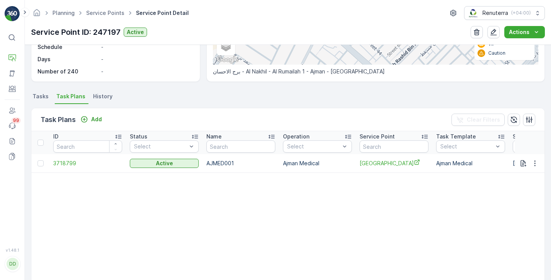
click at [43, 102] on li "Tasks" at bounding box center [41, 97] width 21 height 13
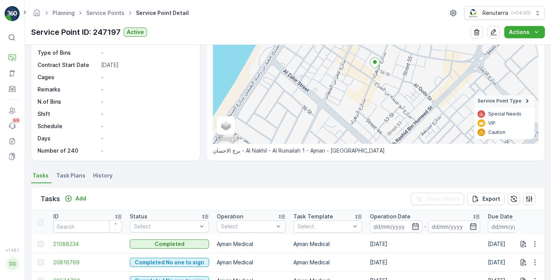
scroll to position [70, 0]
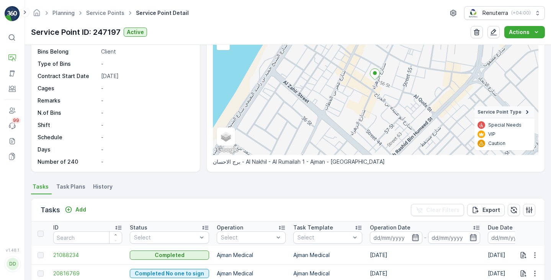
click at [78, 186] on span "Task Plans" at bounding box center [70, 187] width 29 height 8
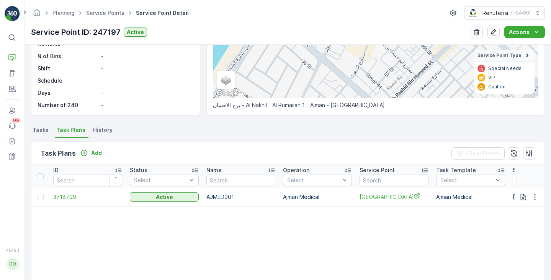
scroll to position [129, 0]
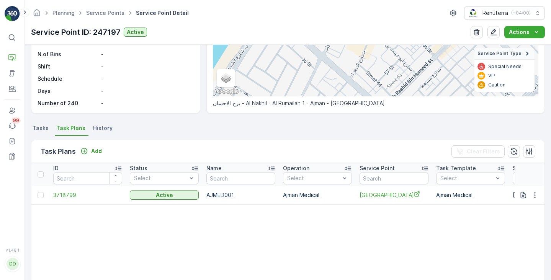
click at [110, 218] on table "ID Status Select Name Operation Select Service Point Task Template Select Start…" at bounding box center [517, 256] width 973 height 186
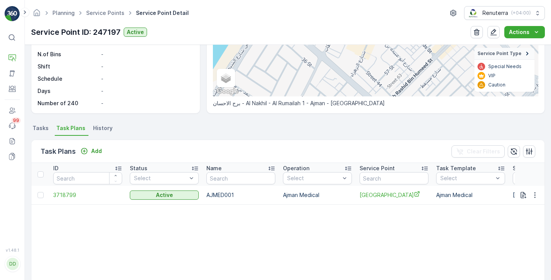
click at [110, 218] on table "ID Status Select Name Operation Select Service Point Task Template Select Start…" at bounding box center [517, 256] width 973 height 186
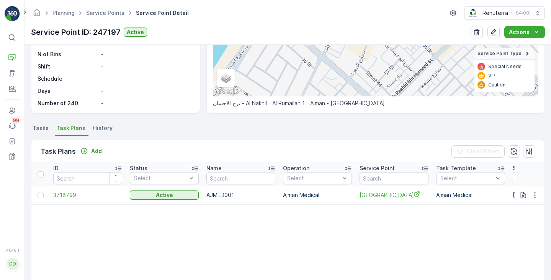
click at [110, 218] on table "ID Status Select Name Operation Select Service Point Task Template Select Start…" at bounding box center [517, 256] width 973 height 186
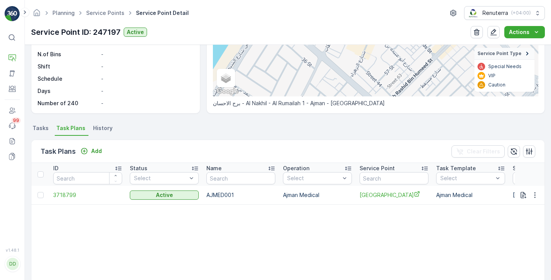
click at [110, 218] on table "ID Status Select Name Operation Select Service Point Task Template Select Start…" at bounding box center [517, 256] width 973 height 186
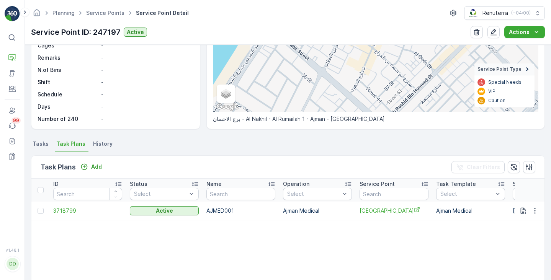
click at [37, 146] on span "Tasks" at bounding box center [41, 144] width 16 height 8
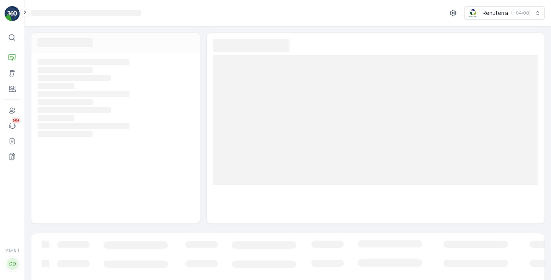
scroll to position [0, 0]
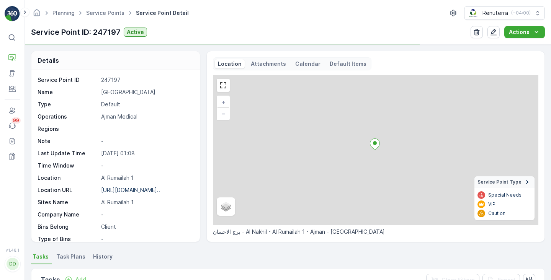
scroll to position [45, 0]
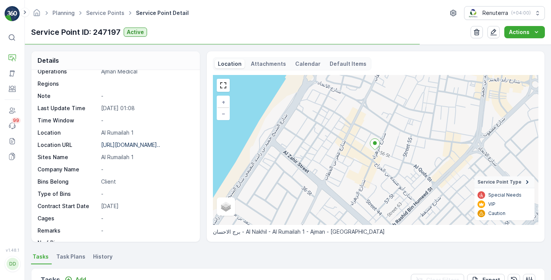
click at [62, 257] on span "Task Plans" at bounding box center [70, 257] width 29 height 8
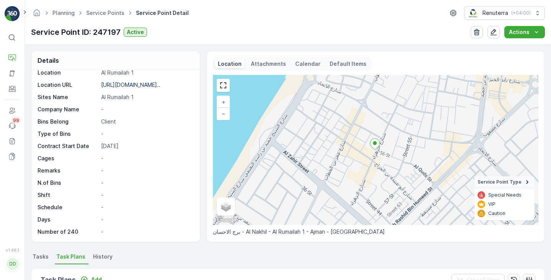
click at [301, 61] on p "Calendar" at bounding box center [307, 64] width 25 height 8
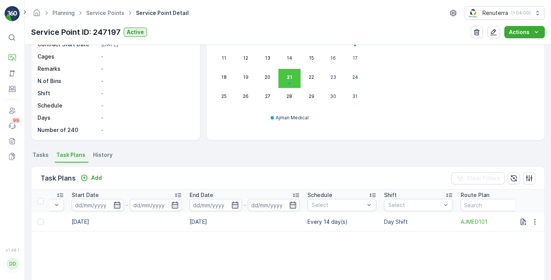
scroll to position [0, 451]
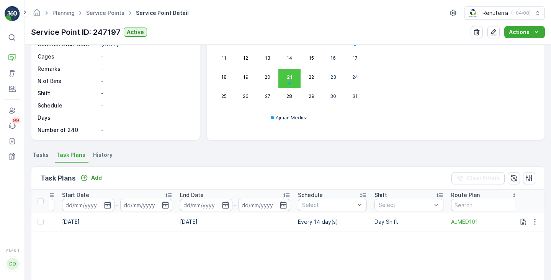
drag, startPoint x: 330, startPoint y: 222, endPoint x: 293, endPoint y: 222, distance: 37.5
click at [293, 222] on tr "3718799 Active AJMED001 [GEOGRAPHIC_DATA] [DATE] [DATE] Every 14 day(s) Day Shi…" at bounding box center [67, 222] width 973 height 18
click at [299, 224] on td "Every 14 day(s)" at bounding box center [332, 222] width 77 height 18
drag, startPoint x: 298, startPoint y: 222, endPoint x: 330, endPoint y: 221, distance: 32.6
click at [330, 221] on td "Every 14 day(s)" at bounding box center [332, 222] width 77 height 18
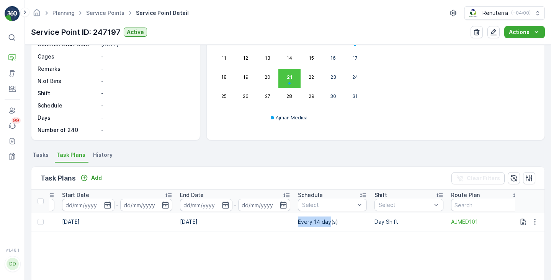
copy td "Every 14 day"
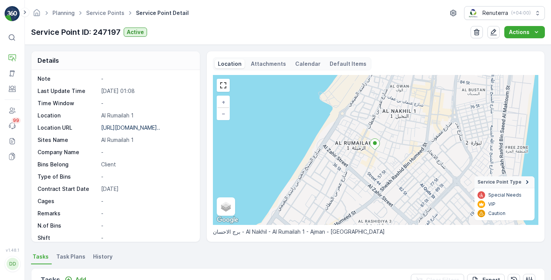
scroll to position [64, 0]
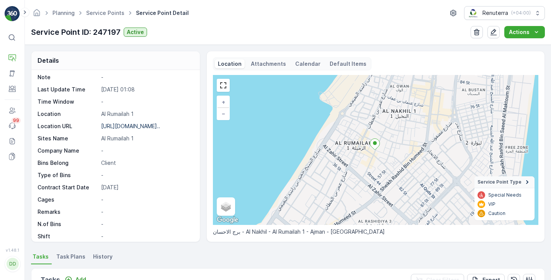
click at [298, 65] on p "Calendar" at bounding box center [307, 64] width 25 height 8
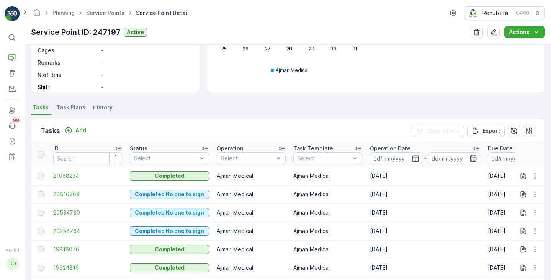
scroll to position [151, 0]
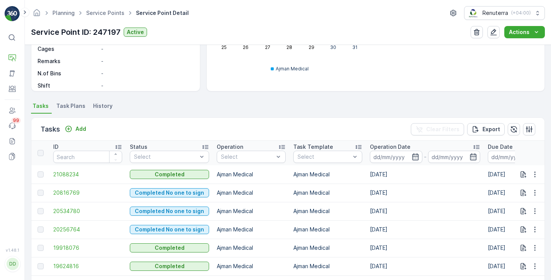
click at [66, 107] on span "Task Plans" at bounding box center [70, 106] width 29 height 8
